Goal: Find specific page/section: Find specific page/section

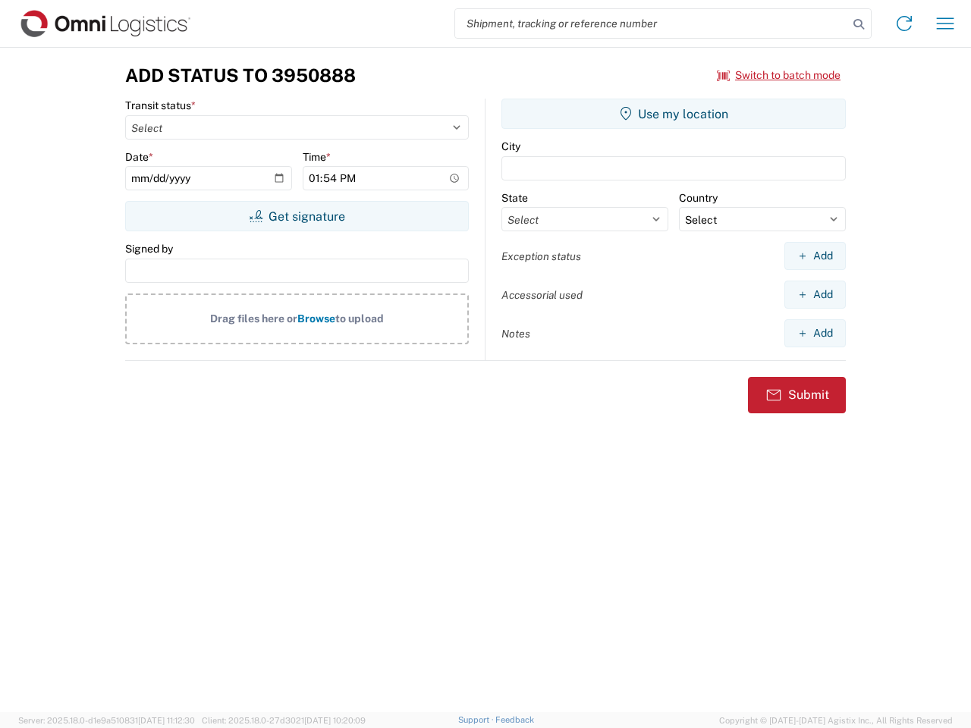
click at [651, 24] on input "search" at bounding box center [651, 23] width 393 height 29
click at [858, 24] on icon at bounding box center [858, 24] width 21 height 21
click at [904, 24] on icon at bounding box center [904, 23] width 24 height 24
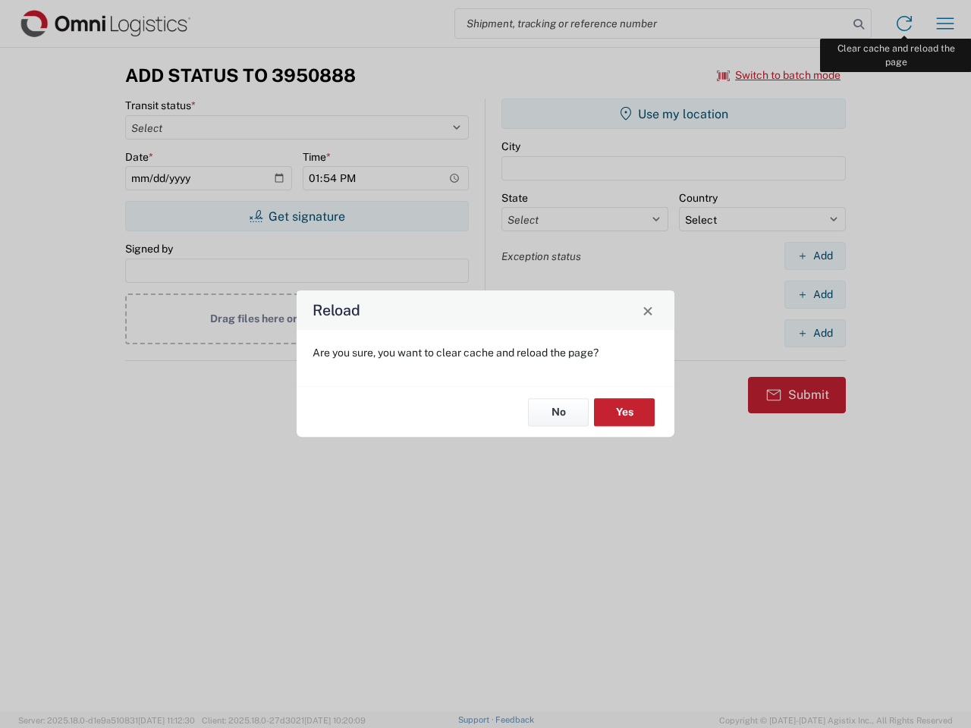
click at [945, 24] on div "Reload Are you sure, you want to clear cache and reload the page? No Yes" at bounding box center [485, 364] width 971 height 728
click at [779, 75] on div "Reload Are you sure, you want to clear cache and reload the page? No Yes" at bounding box center [485, 364] width 971 height 728
click at [297, 216] on div "Reload Are you sure, you want to clear cache and reload the page? No Yes" at bounding box center [485, 364] width 971 height 728
click at [673, 114] on div "Reload Are you sure, you want to clear cache and reload the page? No Yes" at bounding box center [485, 364] width 971 height 728
click at [814, 256] on div "Reload Are you sure, you want to clear cache and reload the page? No Yes" at bounding box center [485, 364] width 971 height 728
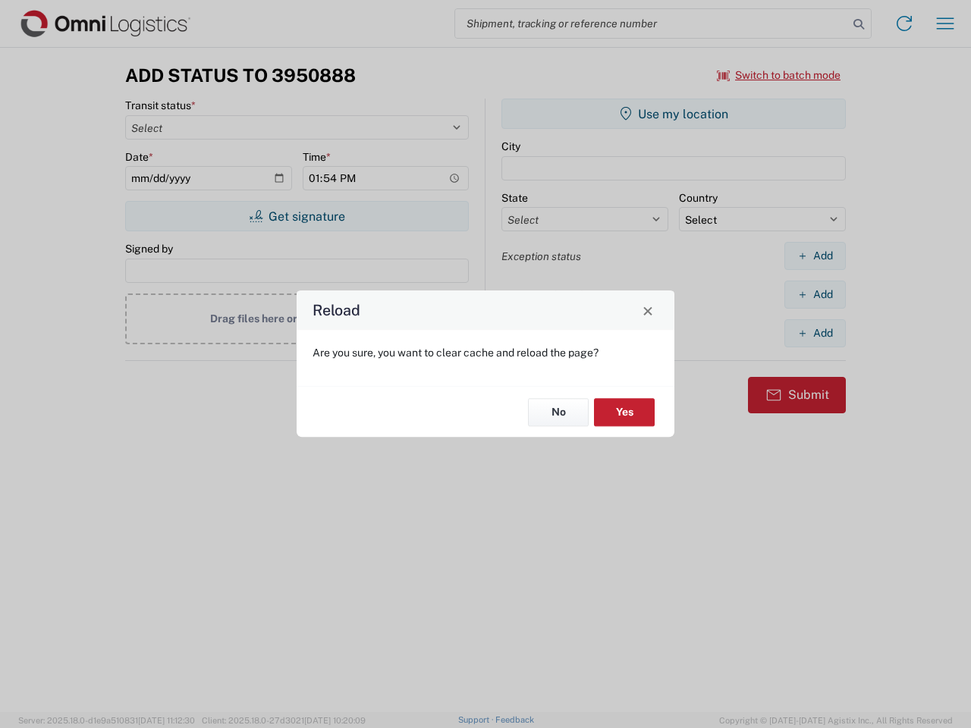
click at [814, 294] on div "Reload Are you sure, you want to clear cache and reload the page? No Yes" at bounding box center [485, 364] width 971 height 728
click at [814, 333] on div "Reload Are you sure, you want to clear cache and reload the page? No Yes" at bounding box center [485, 364] width 971 height 728
